Goal: Task Accomplishment & Management: Manage account settings

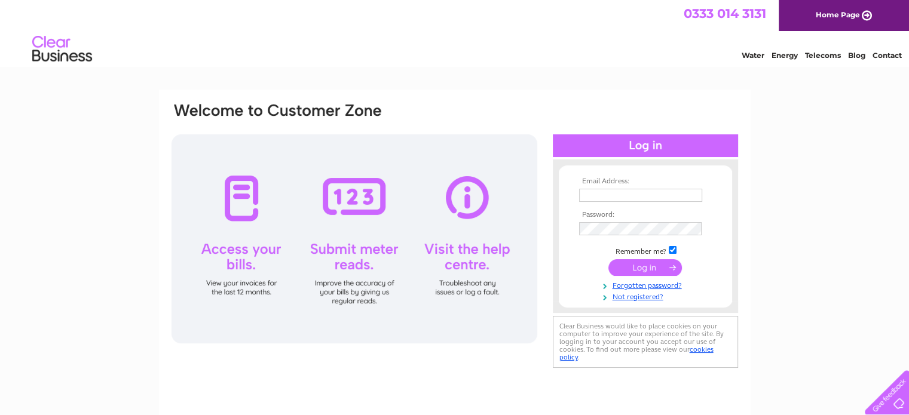
type input "[EMAIL_ADDRESS][DOMAIN_NAME]"
click at [231, 256] on div at bounding box center [355, 238] width 366 height 209
click at [638, 269] on input "submit" at bounding box center [645, 267] width 74 height 17
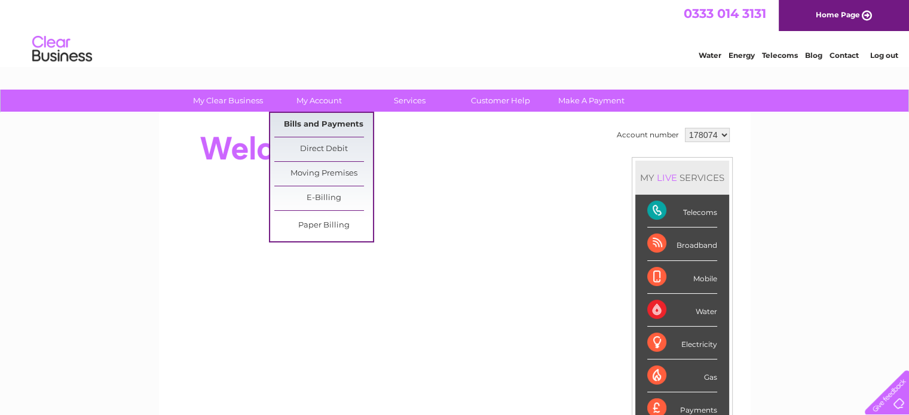
click at [330, 123] on link "Bills and Payments" at bounding box center [323, 125] width 99 height 24
